Goal: Information Seeking & Learning: Get advice/opinions

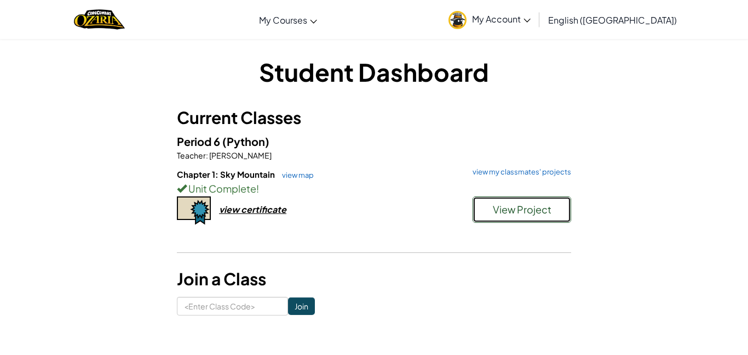
click at [538, 213] on span "View Project" at bounding box center [522, 209] width 59 height 13
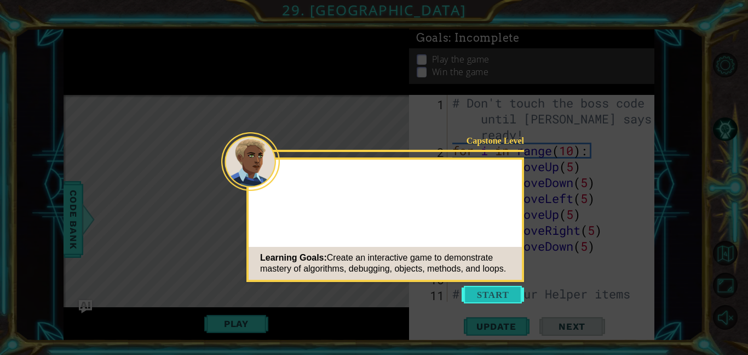
click at [492, 299] on button "Start" at bounding box center [493, 294] width 62 height 18
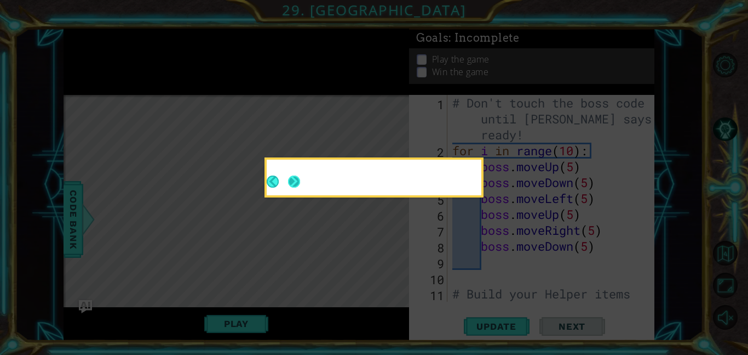
click at [298, 182] on button "Next" at bounding box center [293, 181] width 19 height 19
click at [298, 164] on header at bounding box center [374, 161] width 215 height 4
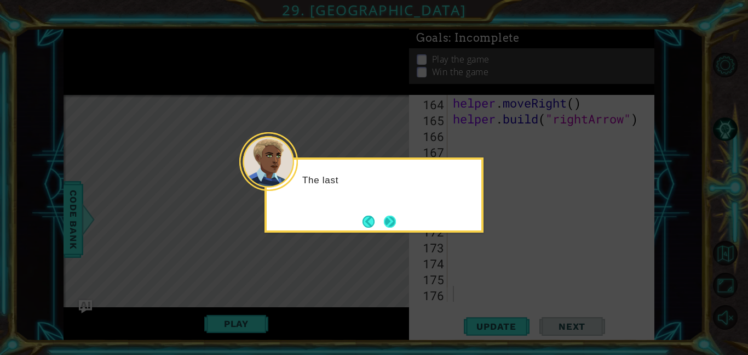
click at [393, 218] on button "Next" at bounding box center [390, 221] width 19 height 19
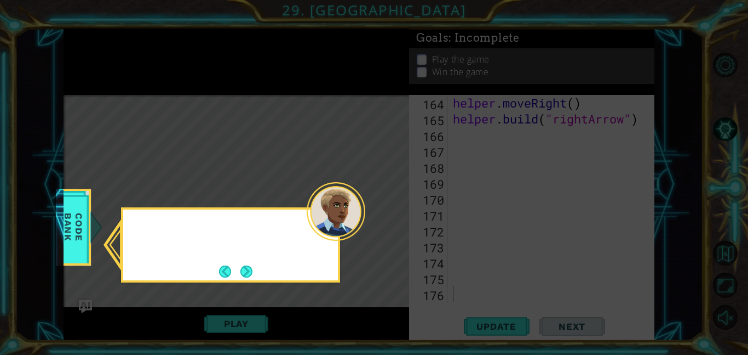
scroll to position [2638, 0]
click at [248, 264] on button "Next" at bounding box center [246, 270] width 17 height 17
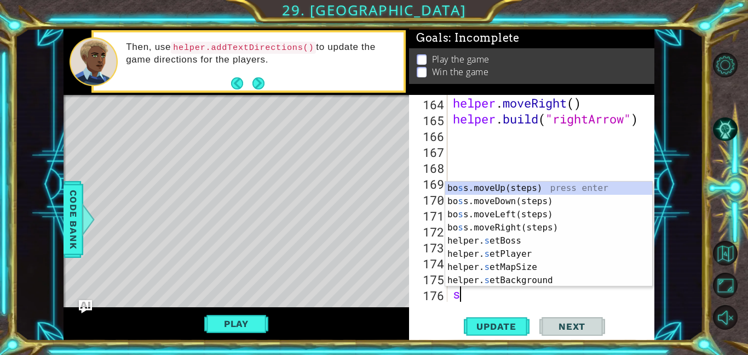
type textarea "s"
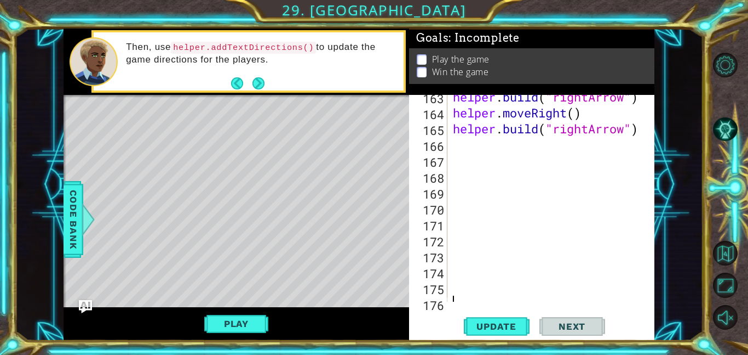
scroll to position [2628, 0]
click at [475, 163] on div "helper . build ( "rightArrow" ) helper . moveRight ( ) helper . build ( "rightA…" at bounding box center [554, 208] width 207 height 238
click at [463, 153] on div "helper . build ( "rightArrow" ) helper . moveRight ( ) helper . build ( "rightA…" at bounding box center [554, 208] width 207 height 238
click at [241, 328] on button "Play" at bounding box center [236, 323] width 64 height 21
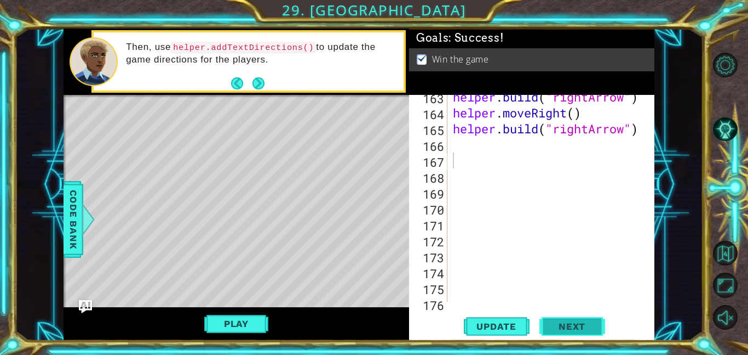
click at [579, 320] on button "Next" at bounding box center [573, 328] width 66 height 25
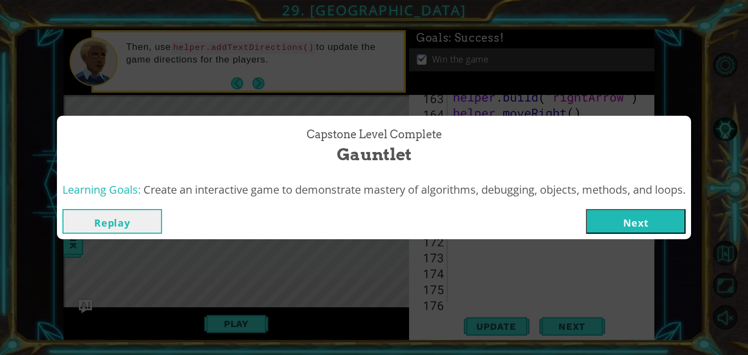
click at [643, 216] on button "Next" at bounding box center [636, 221] width 100 height 25
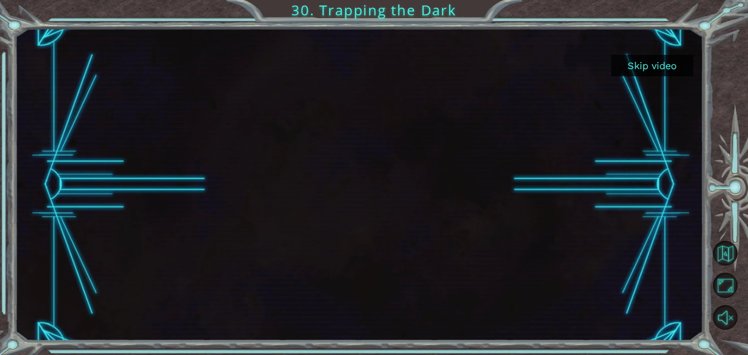
click at [641, 67] on button "Skip video" at bounding box center [653, 65] width 82 height 21
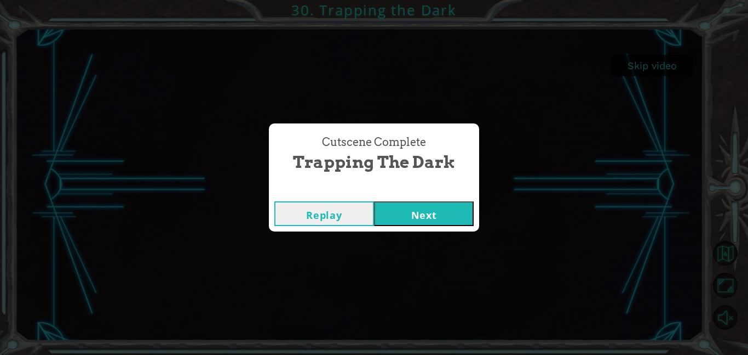
click at [438, 207] on button "Next" at bounding box center [424, 213] width 100 height 25
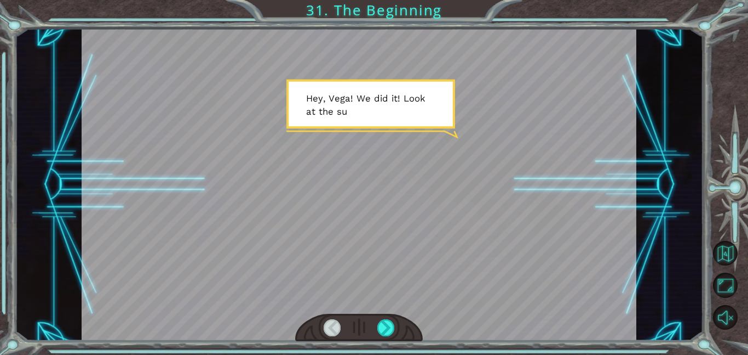
click at [387, 336] on div at bounding box center [359, 327] width 128 height 28
click at [384, 329] on div at bounding box center [387, 327] width 18 height 17
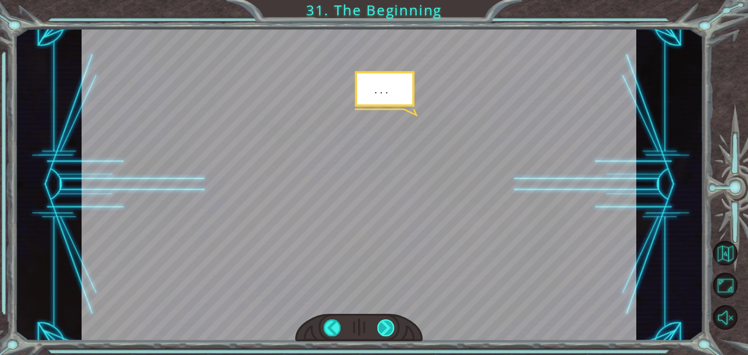
click at [384, 329] on div at bounding box center [387, 327] width 18 height 17
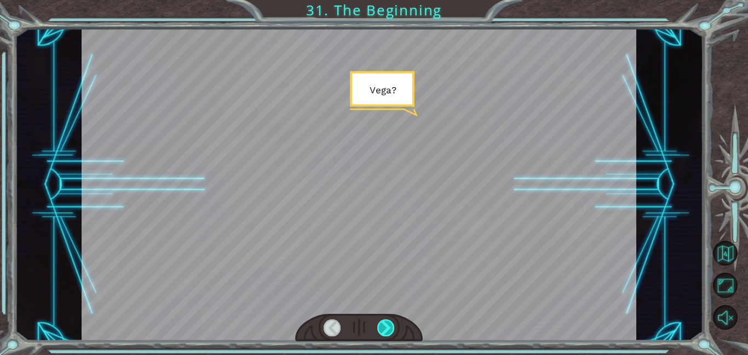
click at [384, 329] on div at bounding box center [387, 327] width 18 height 17
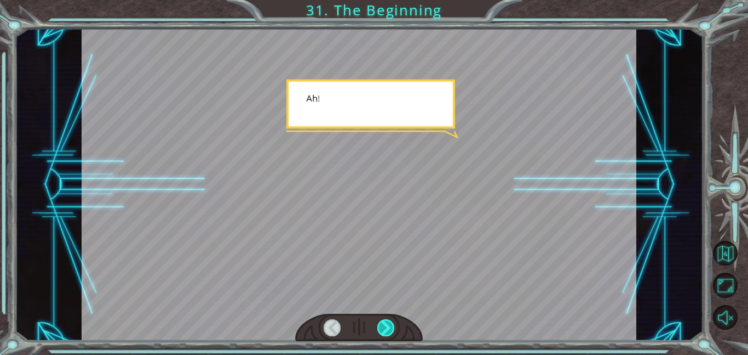
click at [384, 329] on div at bounding box center [387, 327] width 18 height 17
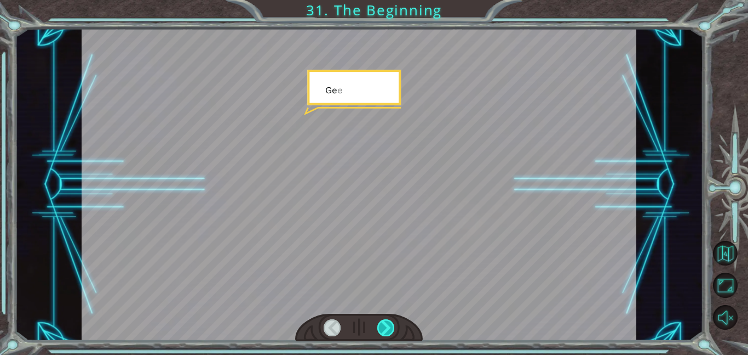
click at [384, 329] on div at bounding box center [387, 327] width 18 height 17
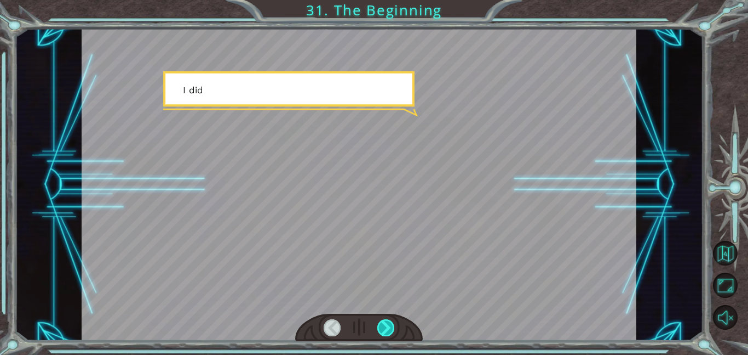
click at [384, 329] on div at bounding box center [387, 327] width 18 height 17
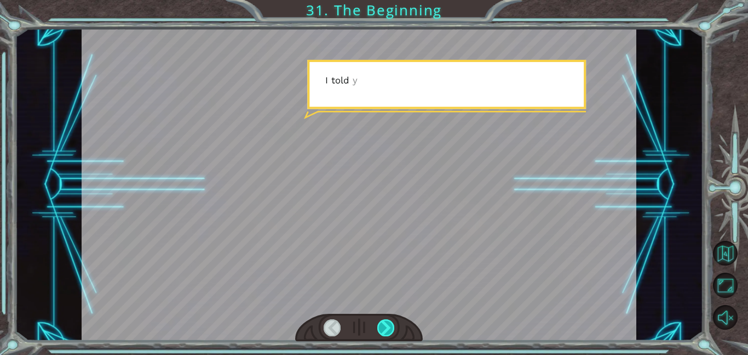
click at [384, 329] on div at bounding box center [387, 327] width 18 height 17
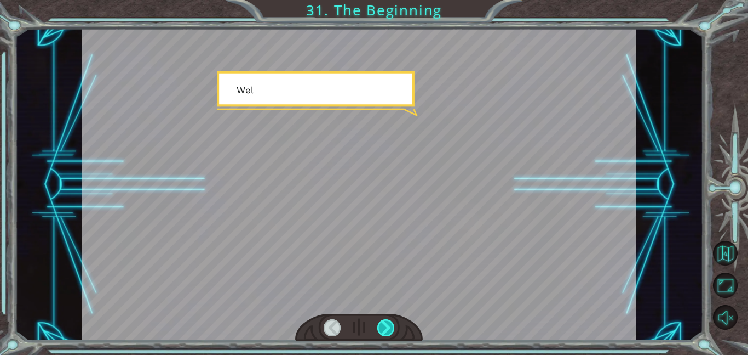
click at [384, 329] on div at bounding box center [387, 327] width 18 height 17
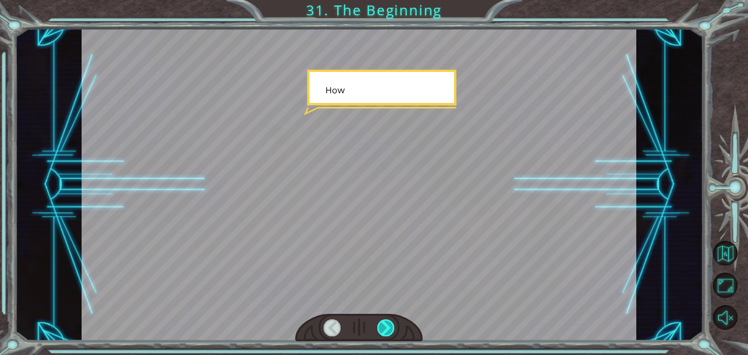
click at [384, 329] on div at bounding box center [387, 327] width 18 height 17
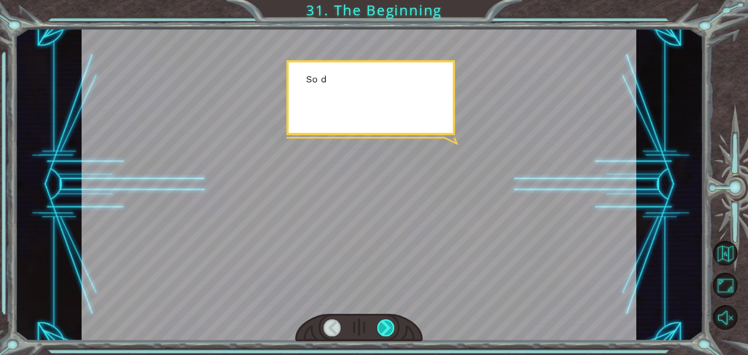
click at [384, 329] on div at bounding box center [387, 327] width 18 height 17
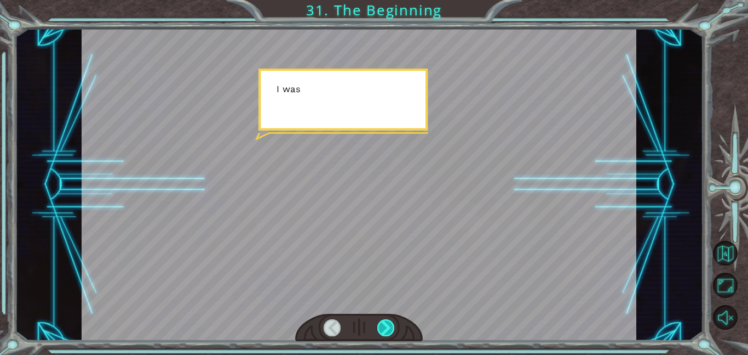
click at [384, 329] on div at bounding box center [387, 327] width 18 height 17
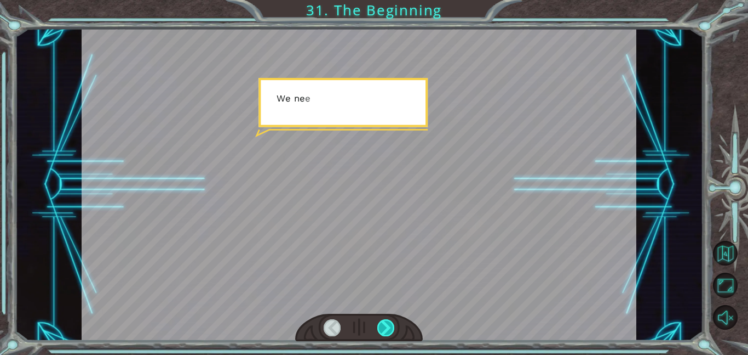
click at [384, 329] on div at bounding box center [387, 327] width 18 height 17
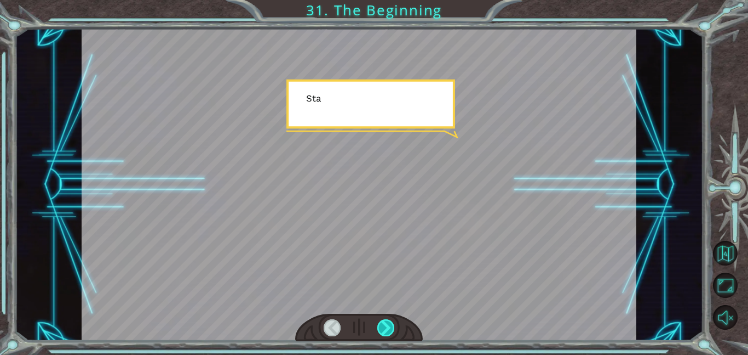
click at [384, 329] on div at bounding box center [387, 327] width 18 height 17
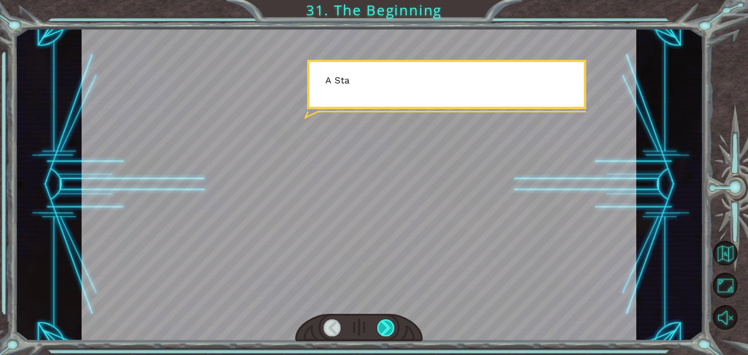
click at [384, 329] on div at bounding box center [387, 327] width 18 height 17
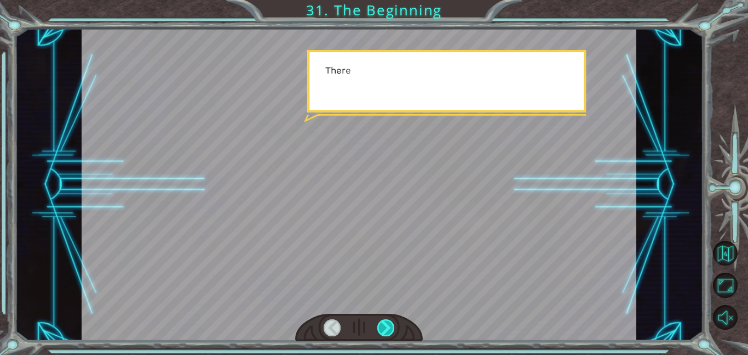
click at [384, 329] on div at bounding box center [387, 327] width 18 height 17
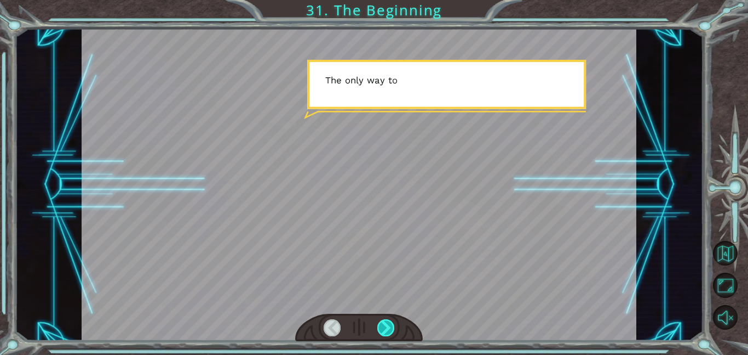
click at [384, 330] on div at bounding box center [387, 327] width 18 height 17
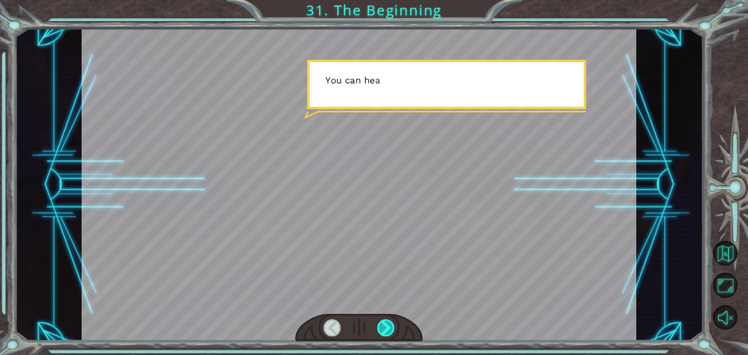
click at [384, 330] on div at bounding box center [387, 327] width 18 height 17
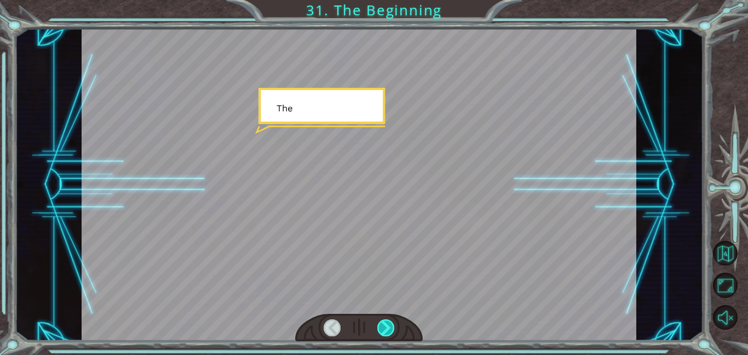
click at [384, 330] on div at bounding box center [387, 327] width 18 height 17
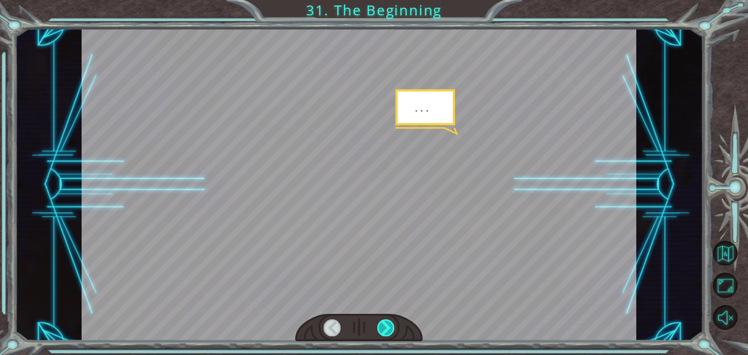
click at [384, 330] on div at bounding box center [387, 327] width 18 height 17
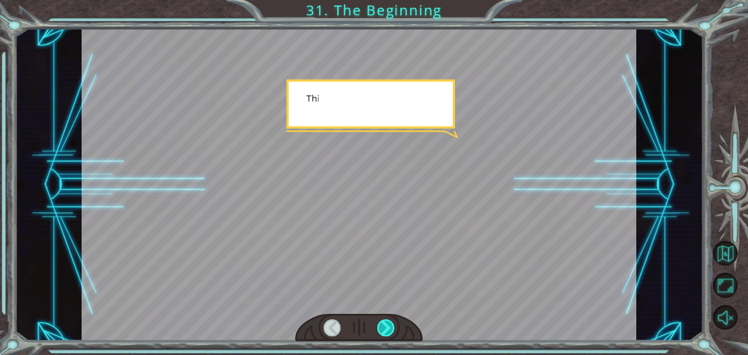
click at [384, 330] on div at bounding box center [387, 327] width 18 height 17
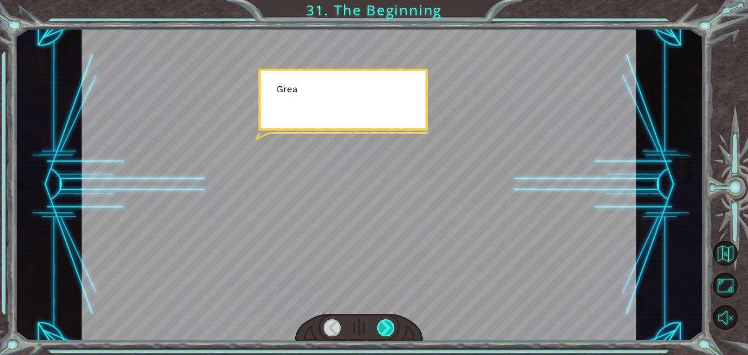
click at [387, 323] on div at bounding box center [387, 327] width 18 height 17
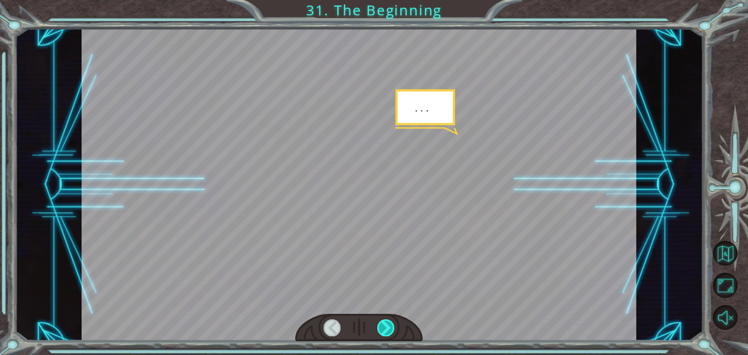
click at [387, 323] on div at bounding box center [387, 327] width 18 height 17
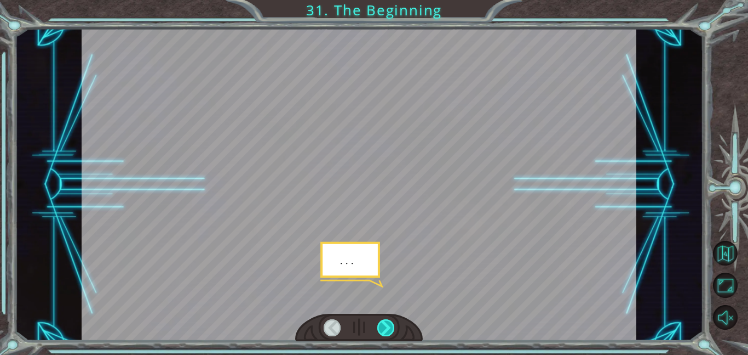
click at [387, 323] on div at bounding box center [387, 327] width 18 height 17
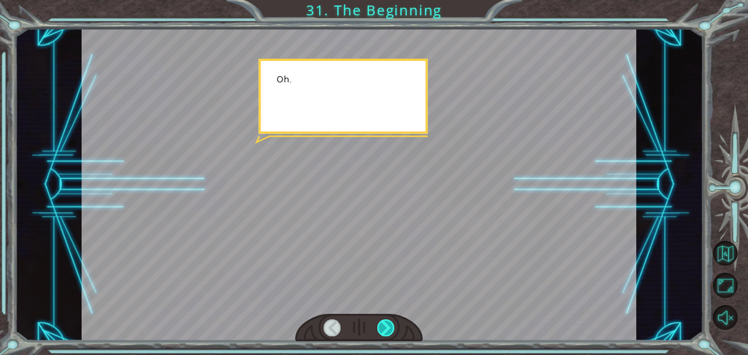
click at [387, 323] on div at bounding box center [387, 327] width 18 height 17
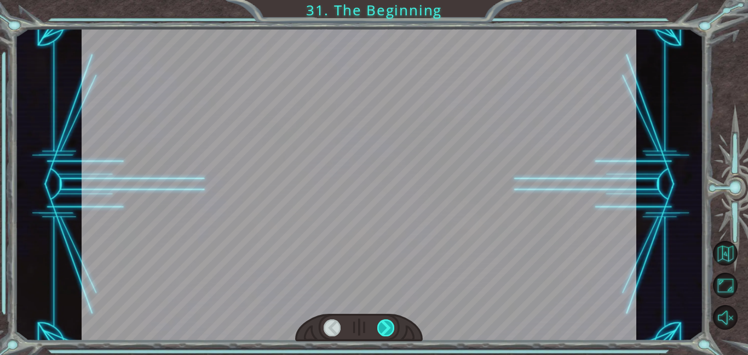
click at [387, 323] on div at bounding box center [387, 327] width 18 height 17
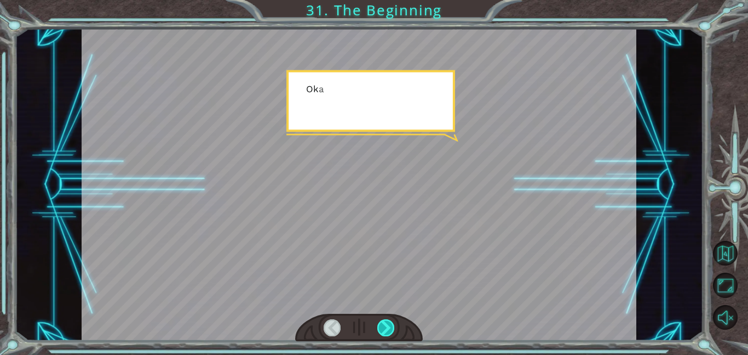
click at [387, 323] on div at bounding box center [387, 327] width 18 height 17
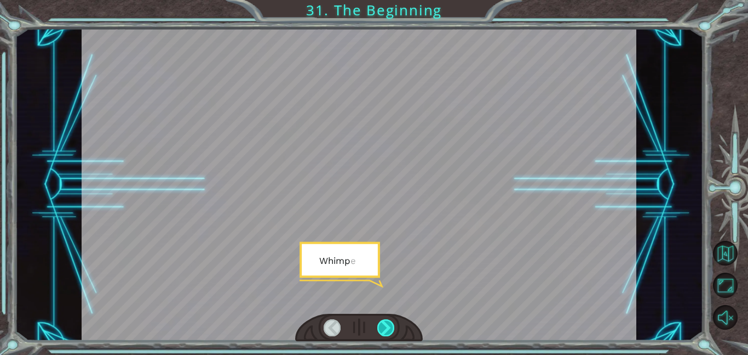
click at [387, 323] on div at bounding box center [387, 327] width 18 height 17
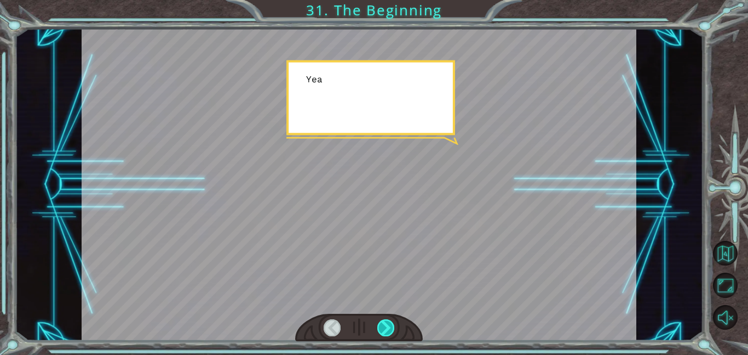
click at [387, 323] on div at bounding box center [387, 327] width 18 height 17
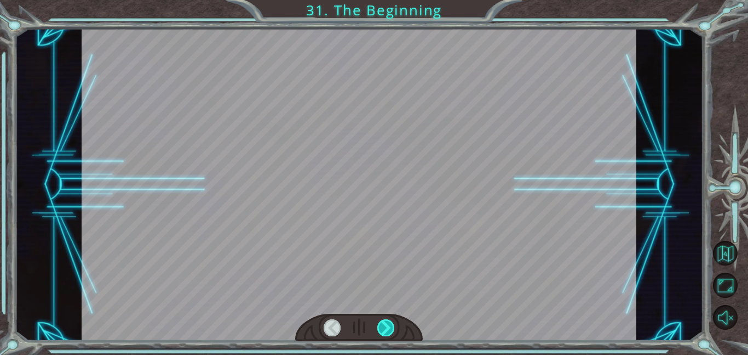
click at [387, 323] on div at bounding box center [387, 327] width 18 height 17
click at [387, 0] on div "Temporary Text H e y , V e g a ! W e d i d i t ! L o o k a t t h e s u n ! . . …" at bounding box center [374, 0] width 748 height 0
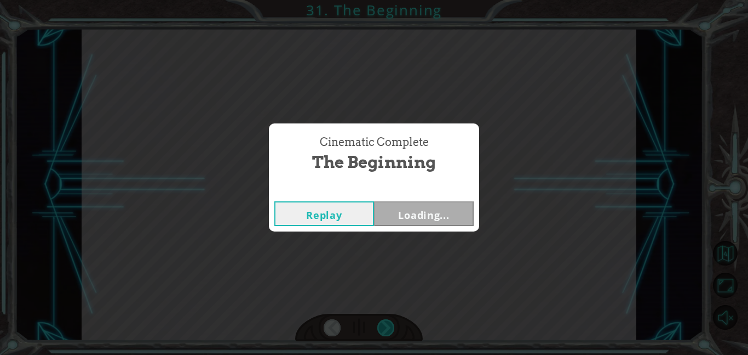
click at [387, 323] on div "Cinematic Complete The Beginning Replay Loading..." at bounding box center [374, 177] width 748 height 355
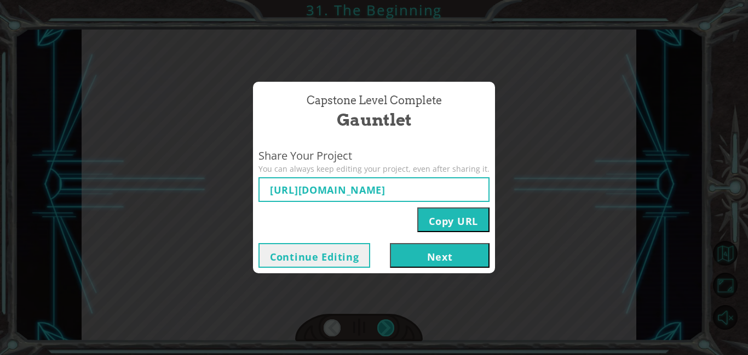
click at [387, 323] on div "Capstone Level Complete Gauntlet Share Your Project You can always keep editing…" at bounding box center [374, 177] width 748 height 355
click at [433, 264] on button "Next" at bounding box center [440, 255] width 100 height 25
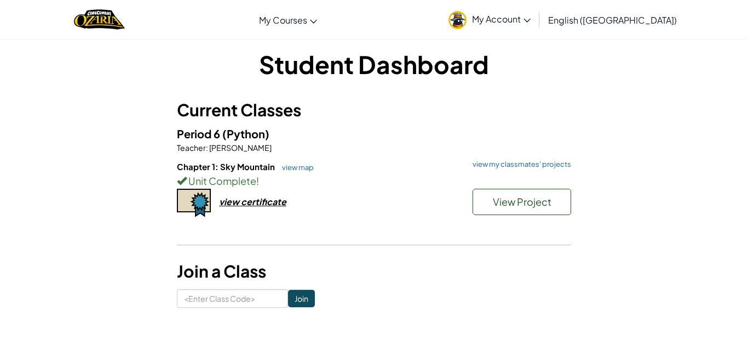
scroll to position [9, 0]
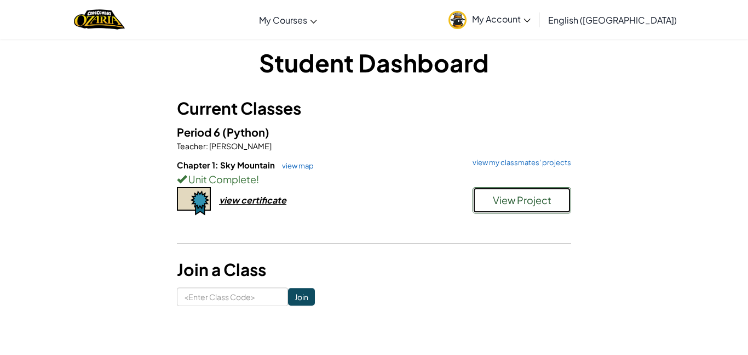
click at [552, 203] on button "View Project" at bounding box center [522, 200] width 99 height 26
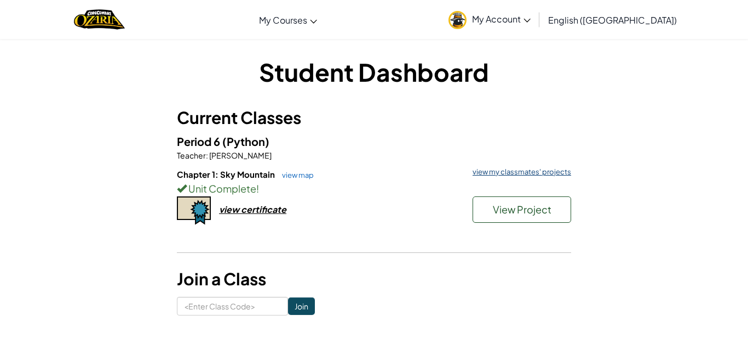
click at [520, 168] on link "view my classmates' projects" at bounding box center [519, 171] width 104 height 7
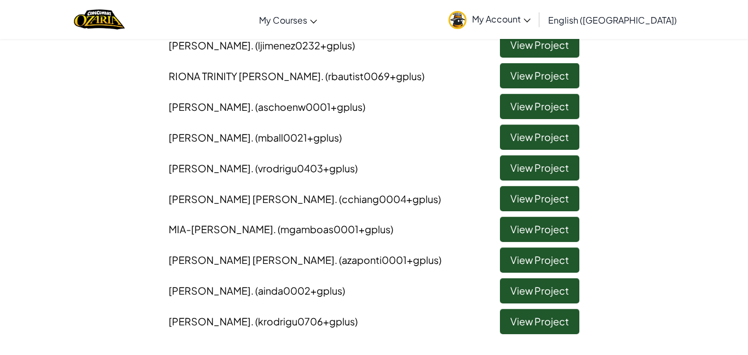
scroll to position [439, 0]
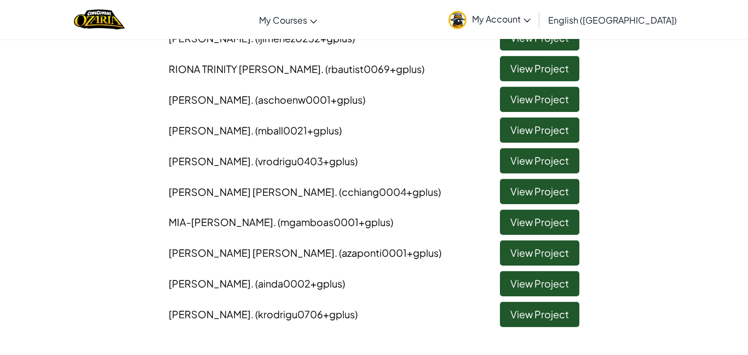
click at [340, 163] on span ". (vrodrigu0403+gplus)" at bounding box center [304, 161] width 107 height 13
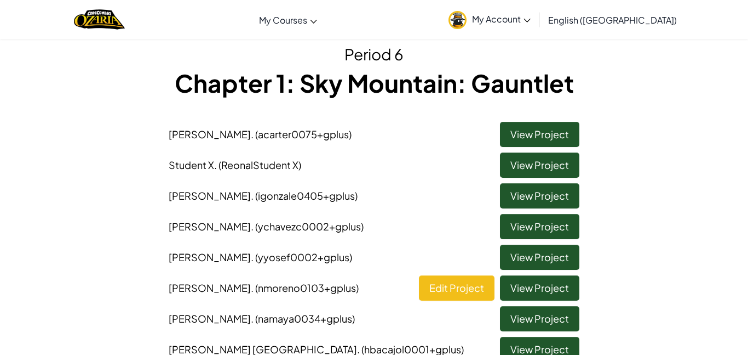
scroll to position [32, 0]
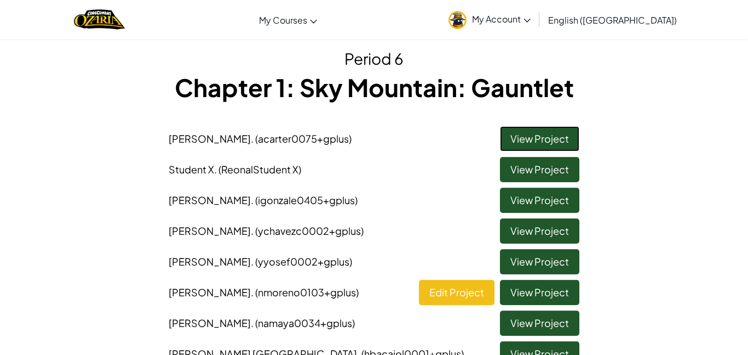
click at [524, 133] on link "View Project" at bounding box center [539, 138] width 79 height 25
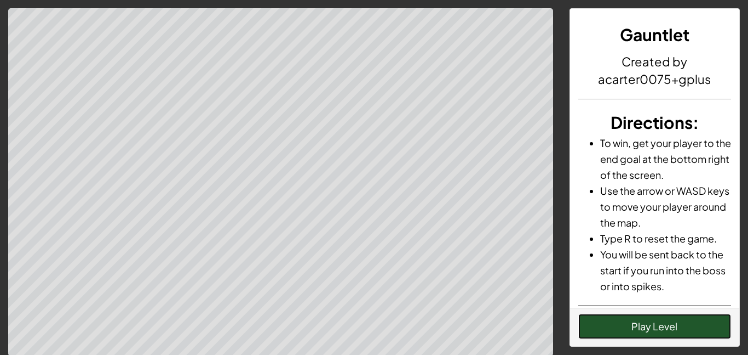
click at [664, 331] on button "Play Level" at bounding box center [655, 325] width 153 height 25
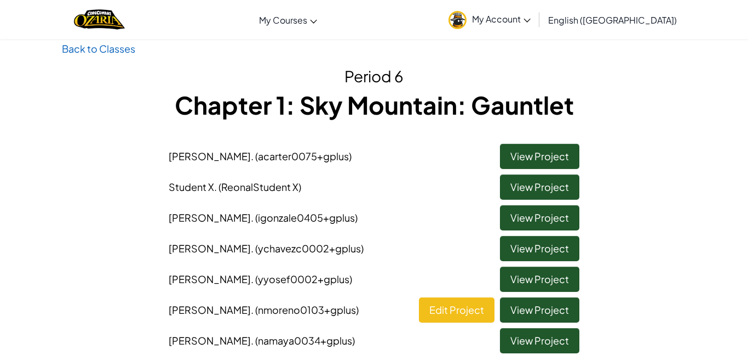
scroll to position [15, 0]
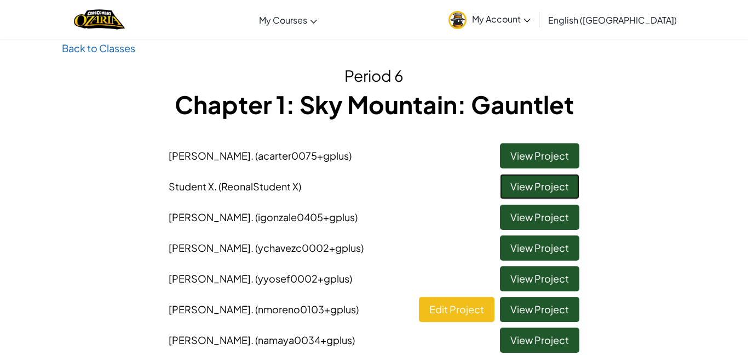
click at [551, 187] on link "View Project" at bounding box center [539, 186] width 79 height 25
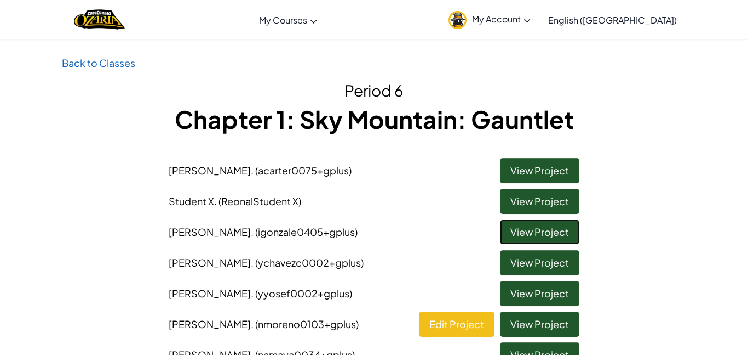
click at [518, 236] on link "View Project" at bounding box center [539, 231] width 79 height 25
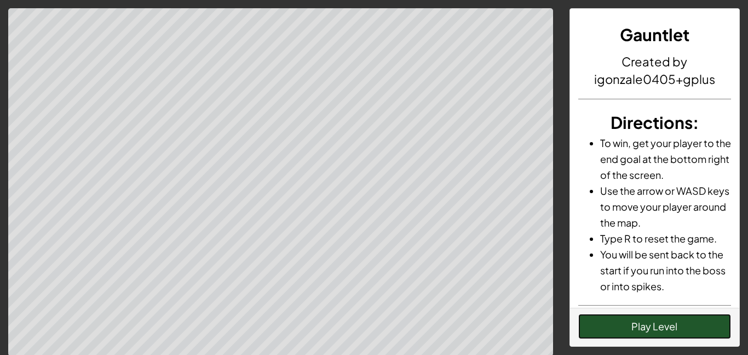
click at [689, 331] on button "Play Level" at bounding box center [655, 325] width 153 height 25
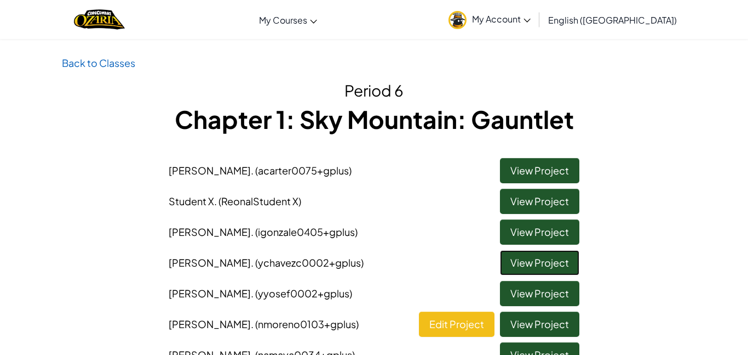
click at [515, 261] on link "View Project" at bounding box center [539, 262] width 79 height 25
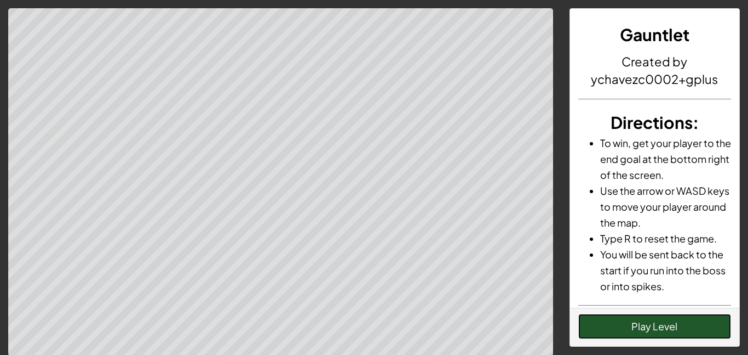
click at [664, 324] on button "Play Level" at bounding box center [655, 325] width 153 height 25
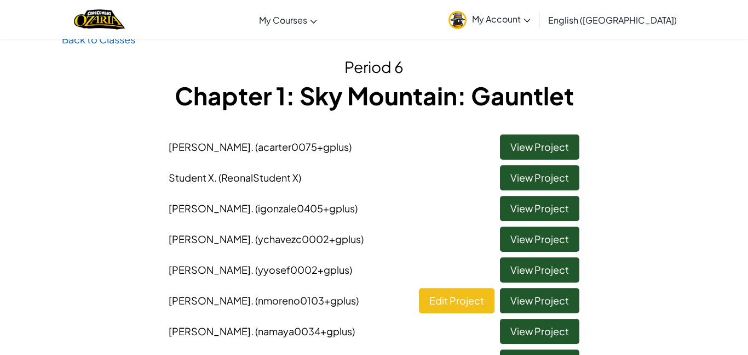
scroll to position [27, 0]
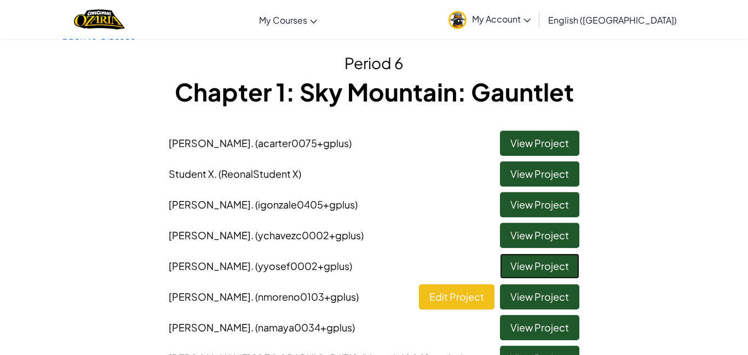
click at [508, 268] on link "View Project" at bounding box center [539, 265] width 79 height 25
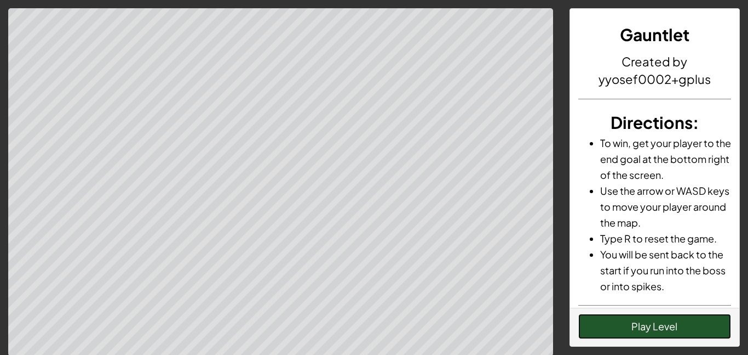
click at [602, 325] on button "Play Level" at bounding box center [655, 325] width 153 height 25
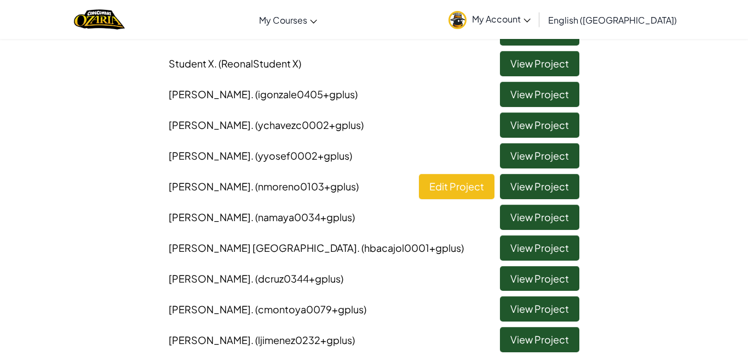
scroll to position [144, 0]
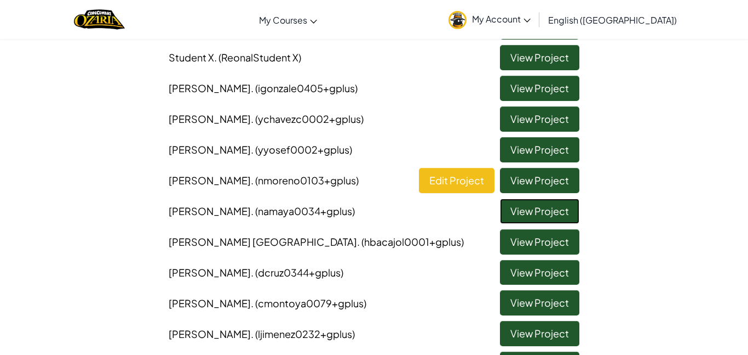
click at [506, 208] on link "View Project" at bounding box center [539, 210] width 79 height 25
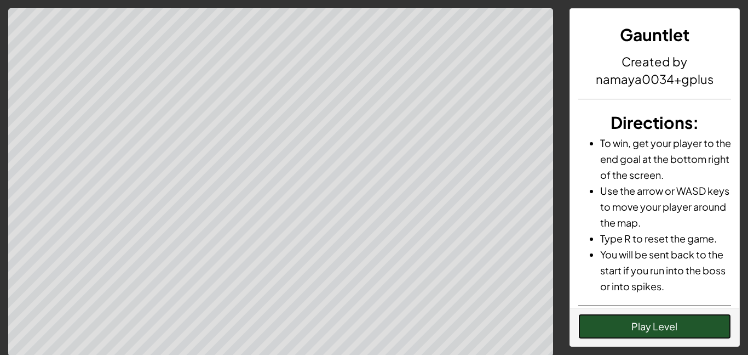
click at [654, 334] on button "Play Level" at bounding box center [655, 325] width 153 height 25
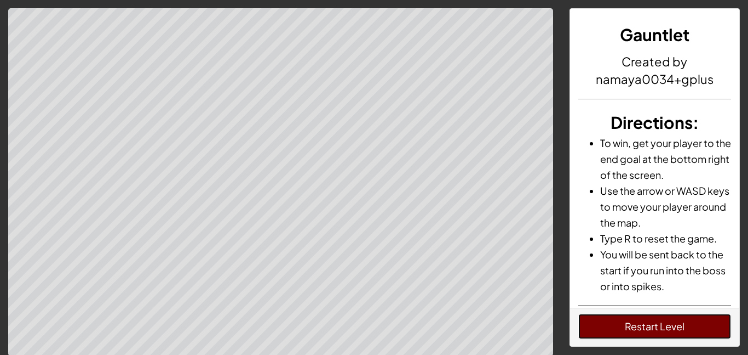
click at [689, 315] on button "Restart Level" at bounding box center [655, 325] width 153 height 25
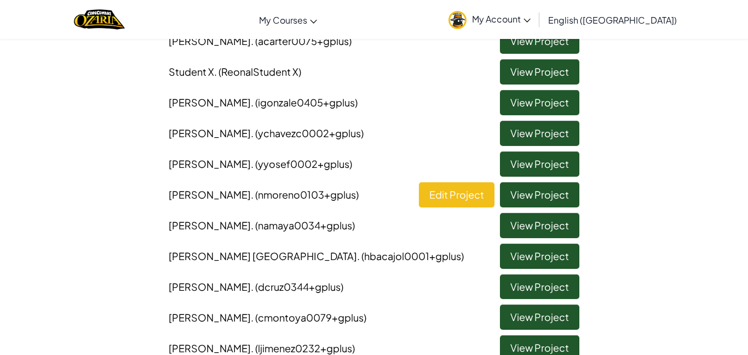
scroll to position [130, 0]
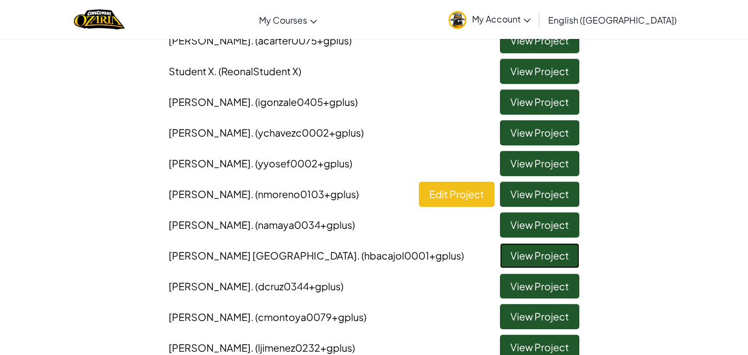
click at [507, 250] on link "View Project" at bounding box center [539, 255] width 79 height 25
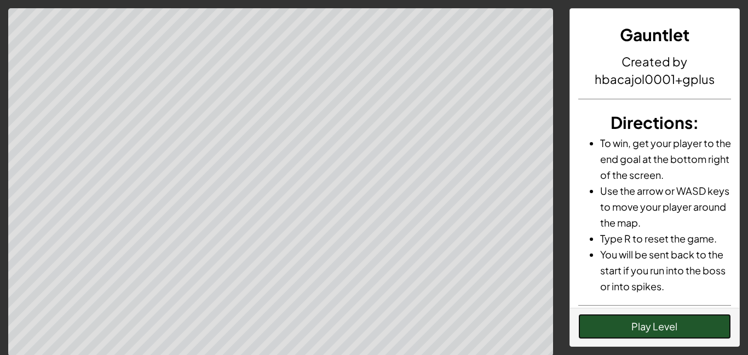
click at [642, 325] on button "Play Level" at bounding box center [655, 325] width 153 height 25
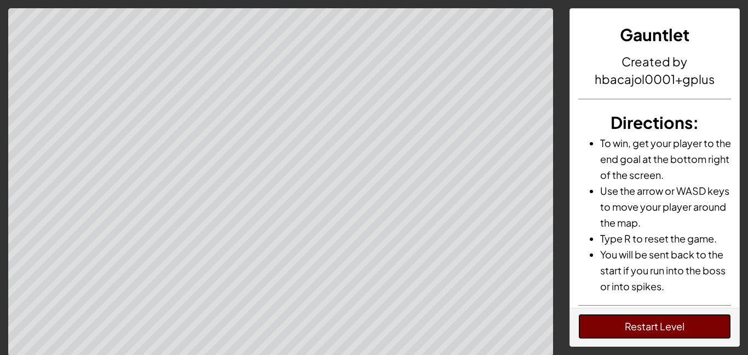
click at [639, 337] on button "Restart Level" at bounding box center [655, 325] width 153 height 25
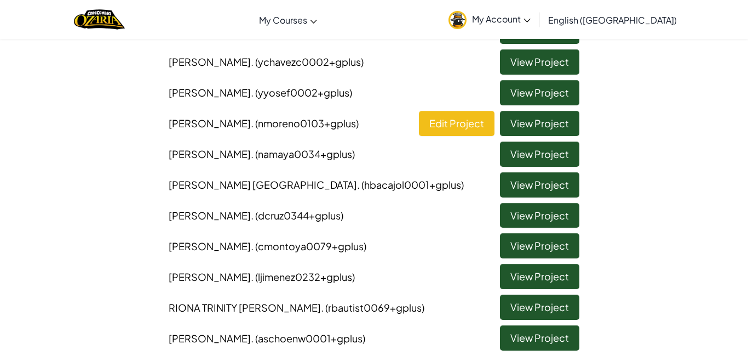
scroll to position [202, 0]
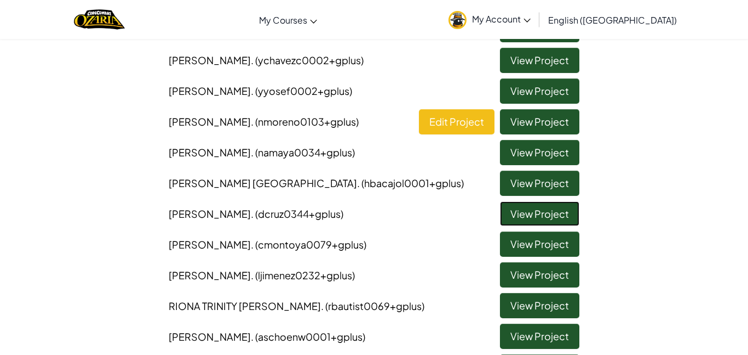
click at [510, 213] on link "View Project" at bounding box center [539, 213] width 79 height 25
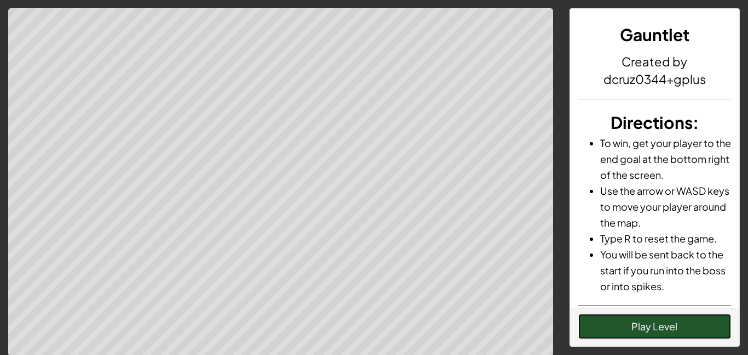
click at [642, 328] on button "Play Level" at bounding box center [655, 325] width 153 height 25
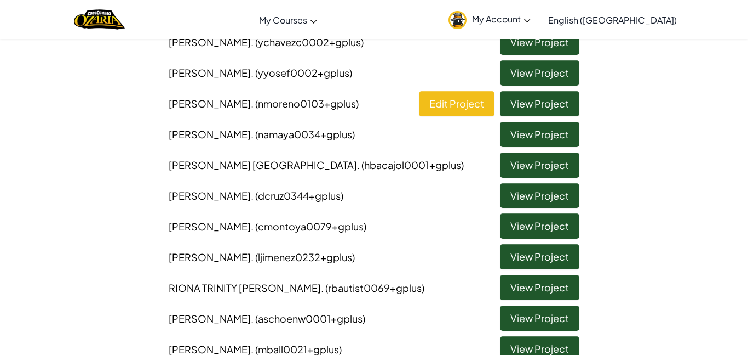
scroll to position [225, 0]
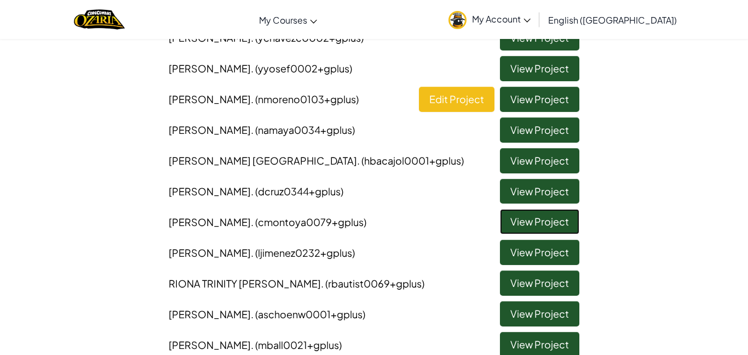
click at [510, 225] on link "View Project" at bounding box center [539, 221] width 79 height 25
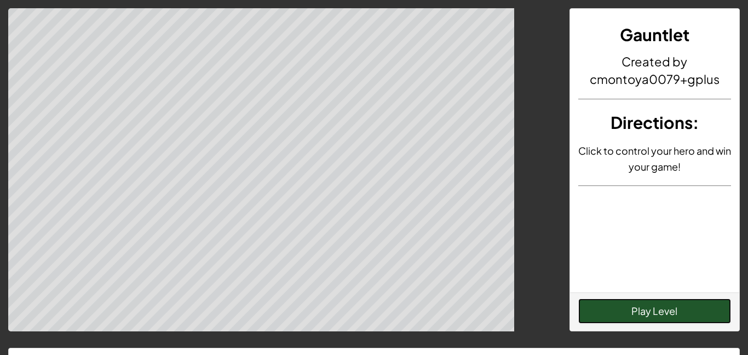
click at [652, 323] on button "Play Level" at bounding box center [655, 310] width 153 height 25
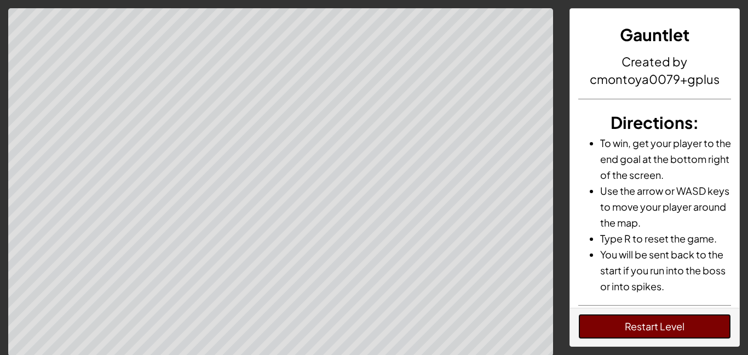
click at [626, 325] on button "Restart Level" at bounding box center [655, 325] width 153 height 25
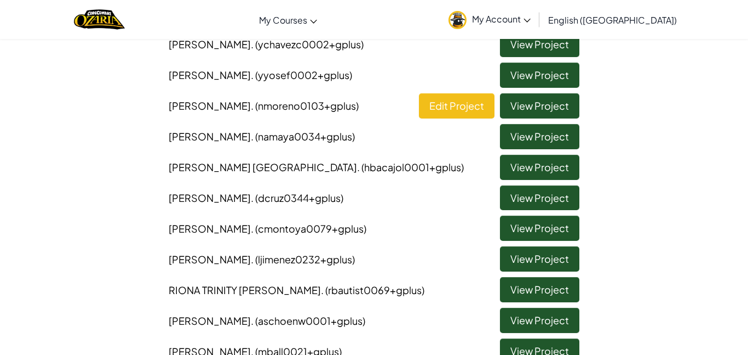
scroll to position [220, 0]
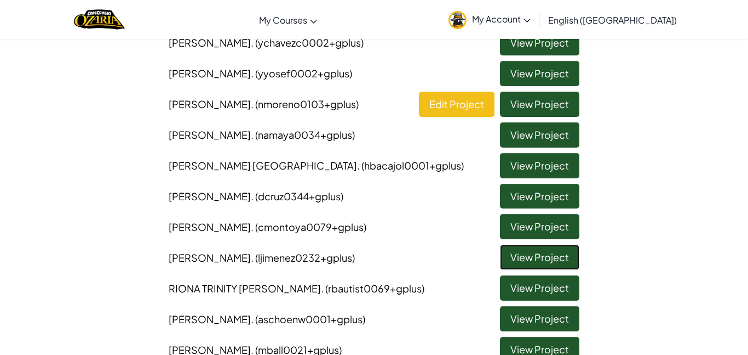
click at [517, 254] on link "View Project" at bounding box center [539, 256] width 79 height 25
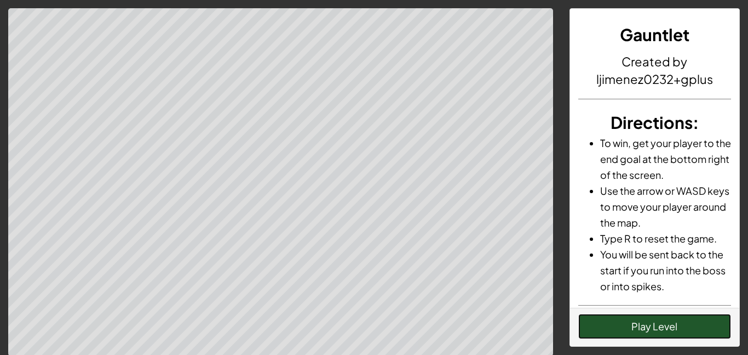
click at [687, 326] on button "Play Level" at bounding box center [655, 325] width 153 height 25
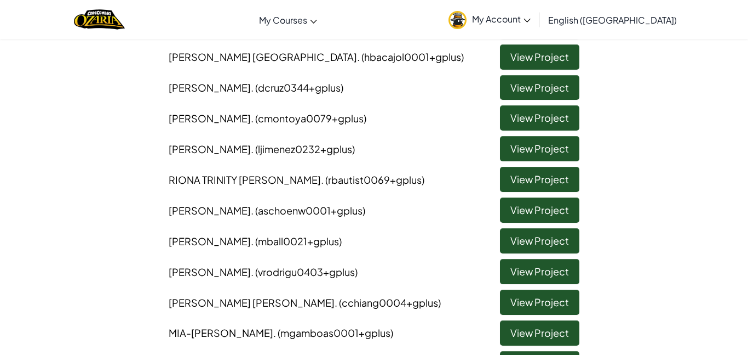
scroll to position [325, 0]
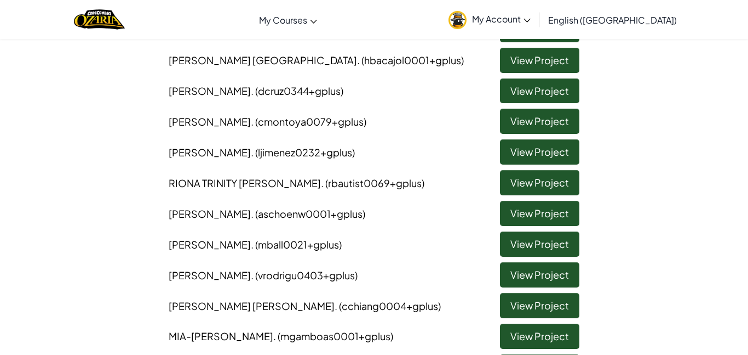
click at [387, 172] on li "RIONA TRINITY [PERSON_NAME] . (rbautist0069+gplus) View Project" at bounding box center [374, 179] width 427 height 31
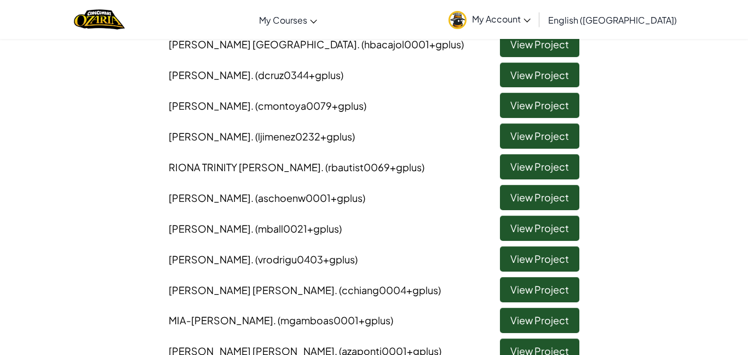
scroll to position [340, 0]
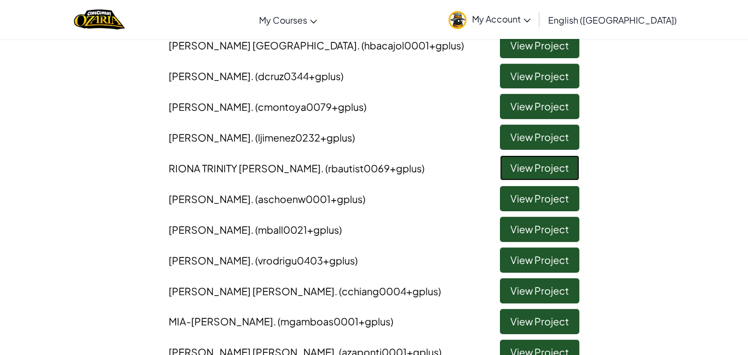
click at [512, 167] on link "View Project" at bounding box center [539, 167] width 79 height 25
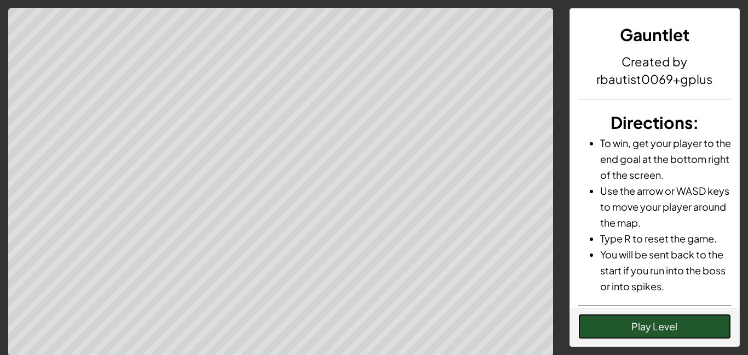
click at [688, 329] on button "Play Level" at bounding box center [655, 325] width 153 height 25
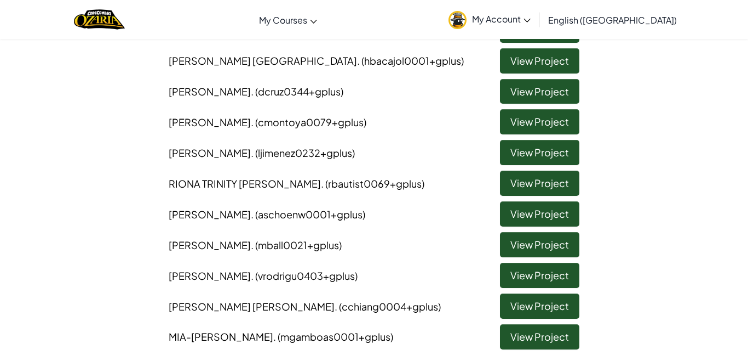
scroll to position [327, 0]
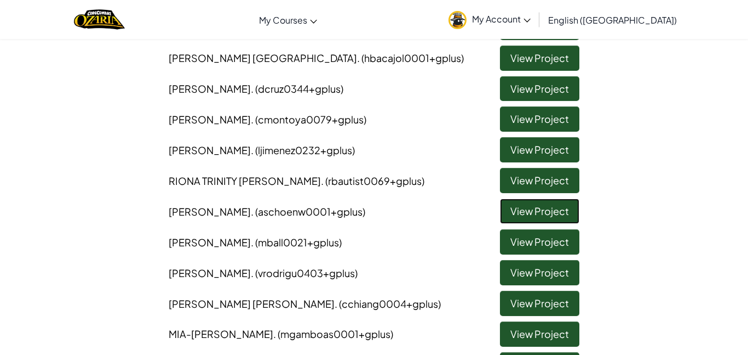
click at [530, 214] on link "View Project" at bounding box center [539, 210] width 79 height 25
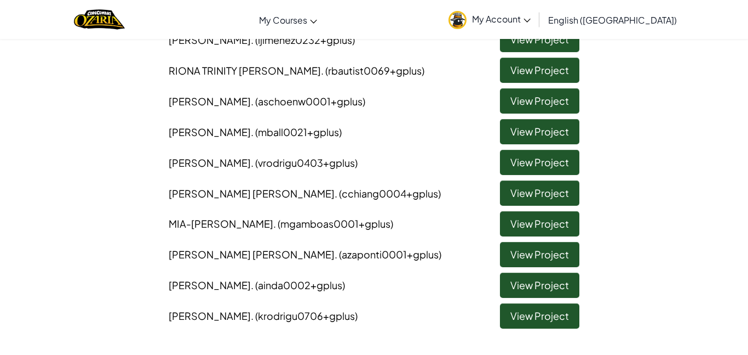
scroll to position [438, 0]
click at [527, 130] on link "View Project" at bounding box center [539, 130] width 79 height 25
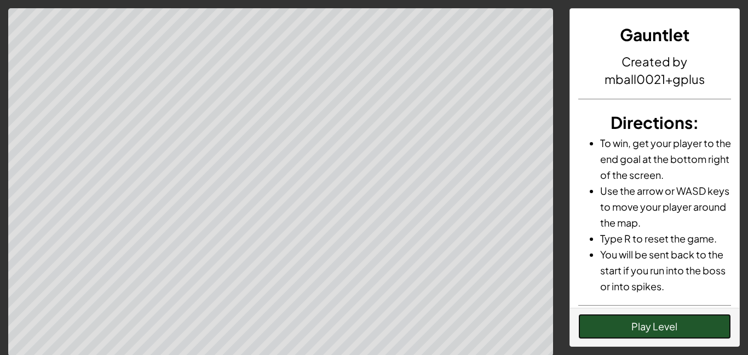
click at [705, 333] on button "Play Level" at bounding box center [655, 325] width 153 height 25
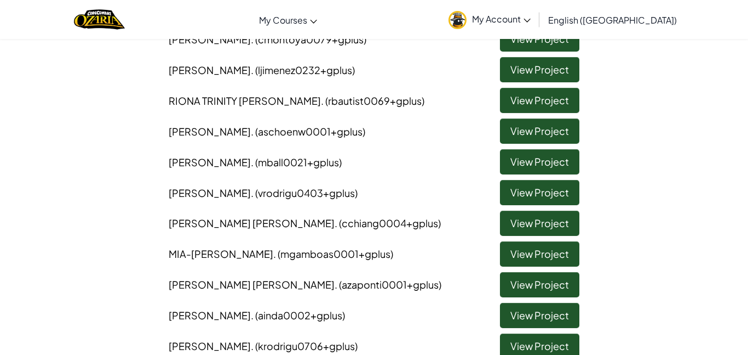
scroll to position [439, 0]
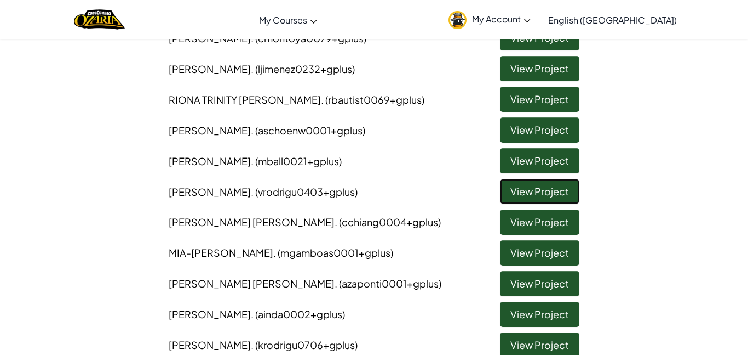
click at [510, 194] on link "View Project" at bounding box center [539, 191] width 79 height 25
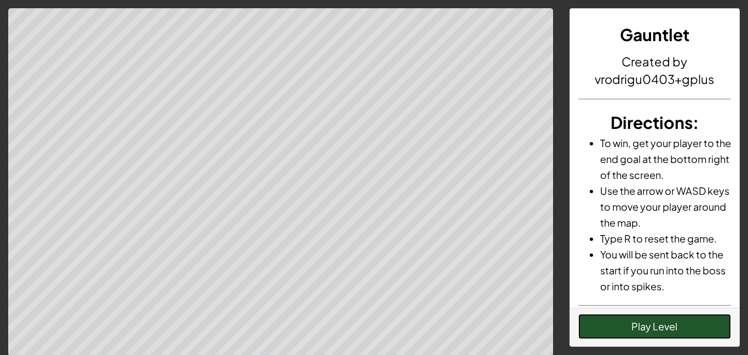
click at [672, 338] on button "Play Level" at bounding box center [655, 325] width 153 height 25
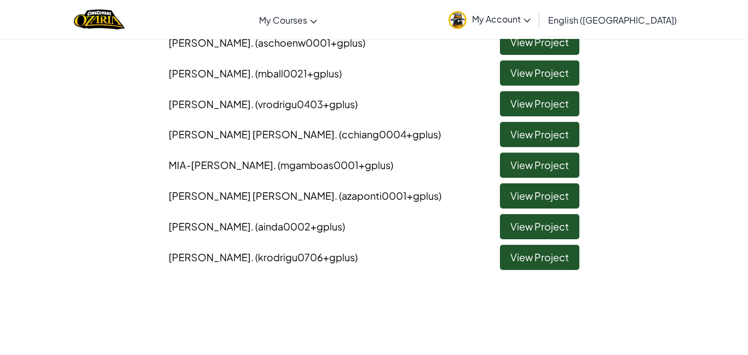
scroll to position [525, 0]
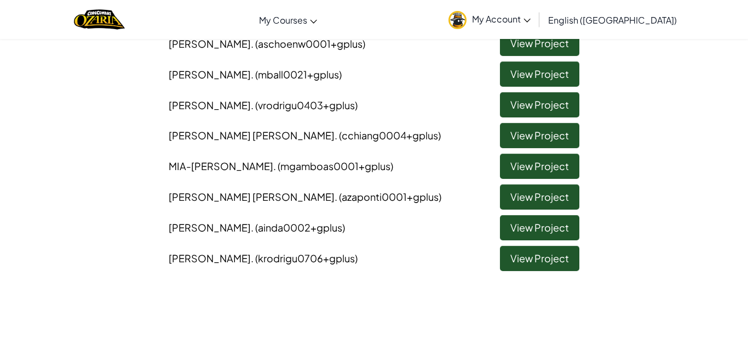
click at [495, 134] on li "[PERSON_NAME] [PERSON_NAME] . (cchiang0004+gplus) View Project" at bounding box center [374, 132] width 427 height 31
click at [511, 135] on link "View Project" at bounding box center [539, 135] width 79 height 25
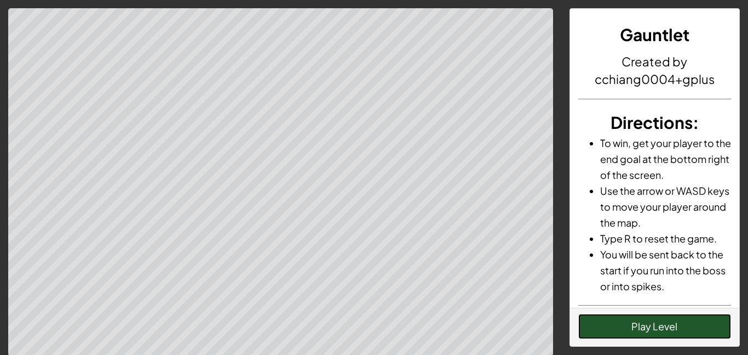
click at [658, 329] on button "Play Level" at bounding box center [655, 325] width 153 height 25
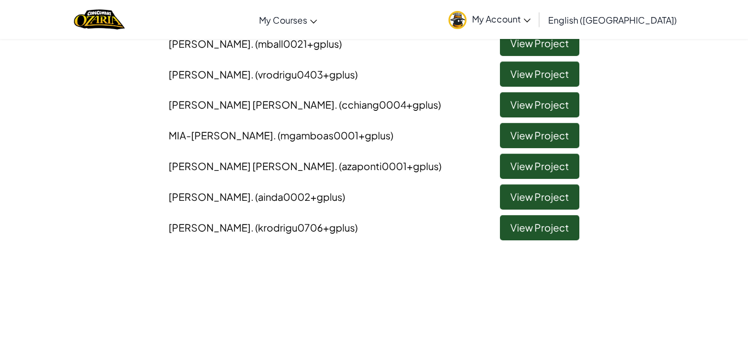
scroll to position [572, 0]
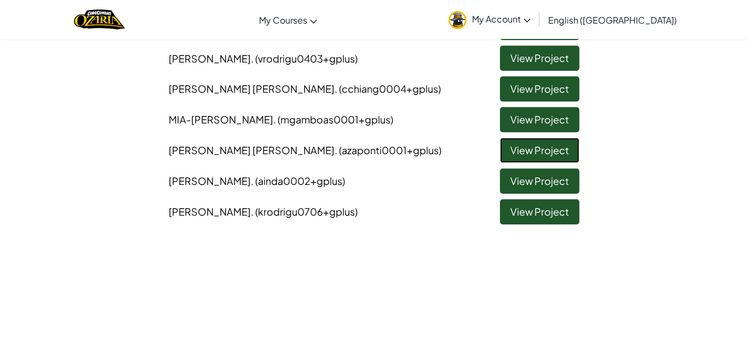
click at [516, 156] on link "View Project" at bounding box center [539, 150] width 79 height 25
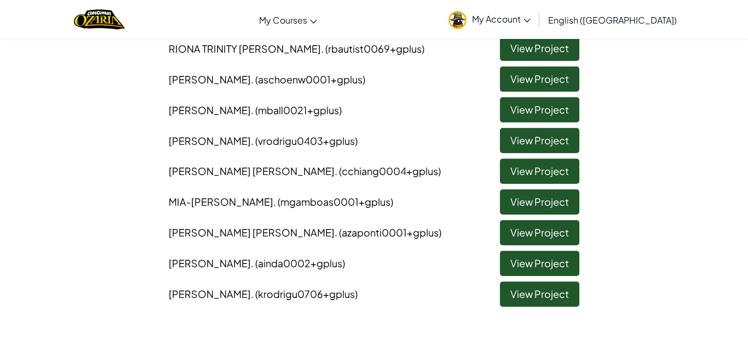
scroll to position [495, 0]
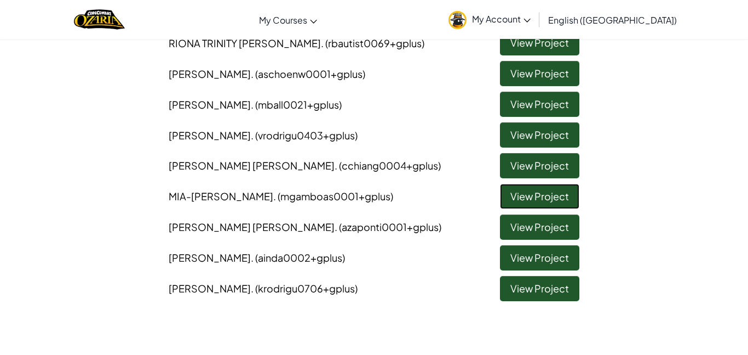
click at [559, 199] on link "View Project" at bounding box center [539, 196] width 79 height 25
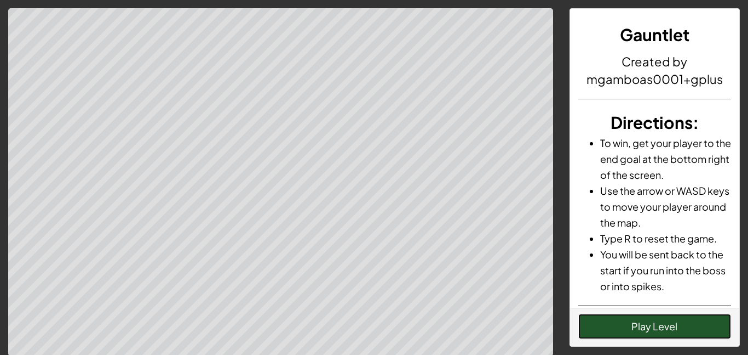
click at [684, 331] on button "Play Level" at bounding box center [655, 325] width 153 height 25
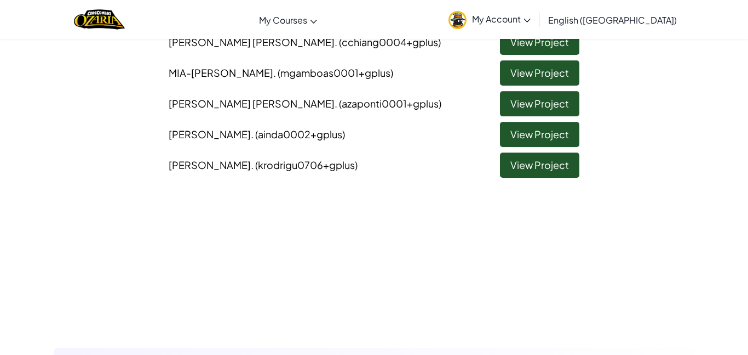
scroll to position [618, 0]
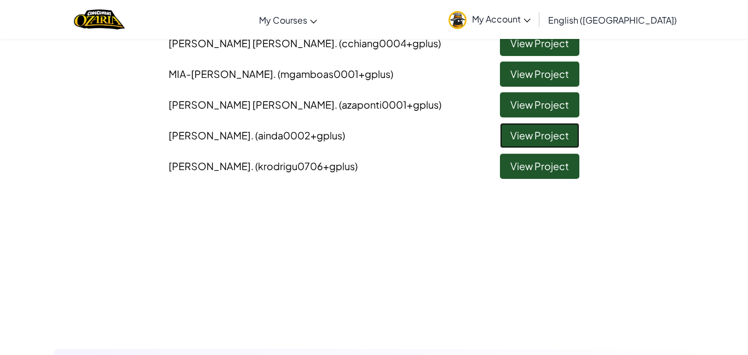
click at [517, 141] on link "View Project" at bounding box center [539, 135] width 79 height 25
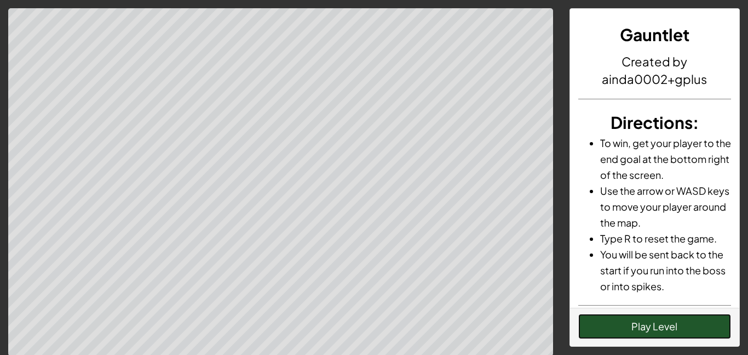
click at [620, 318] on button "Play Level" at bounding box center [655, 325] width 153 height 25
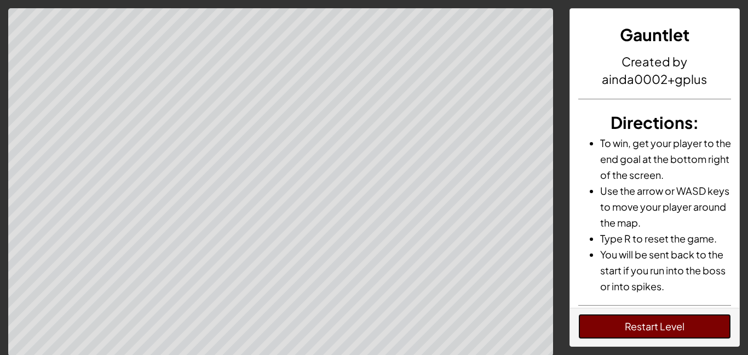
click at [662, 327] on button "Restart Level" at bounding box center [655, 325] width 153 height 25
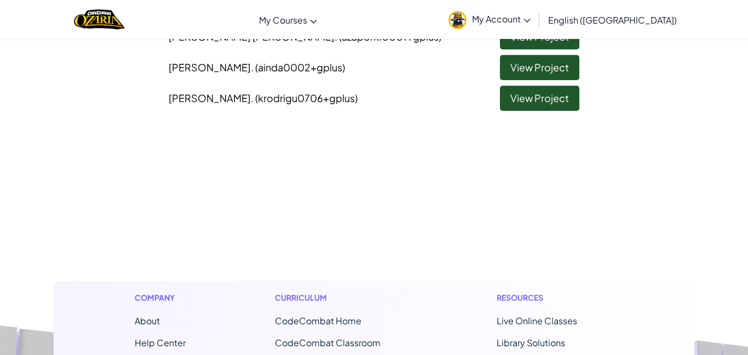
scroll to position [678, 0]
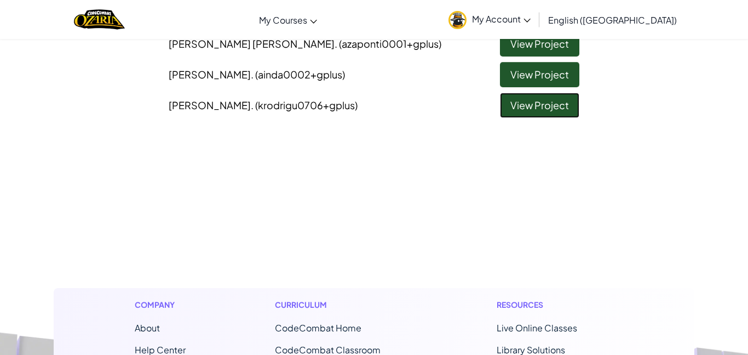
click at [505, 95] on link "View Project" at bounding box center [539, 105] width 79 height 25
